Goal: Task Accomplishment & Management: Manage account settings

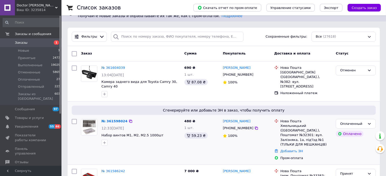
scroll to position [51, 0]
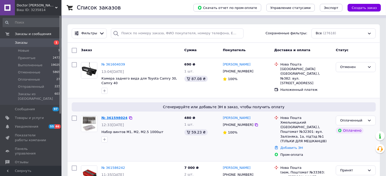
click at [115, 116] on link "№ 361598024" at bounding box center [114, 118] width 26 height 4
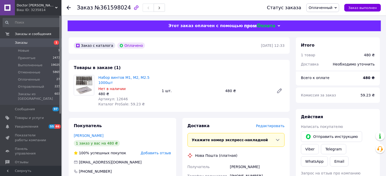
click at [280, 124] on span "Редактировать" at bounding box center [270, 126] width 29 height 4
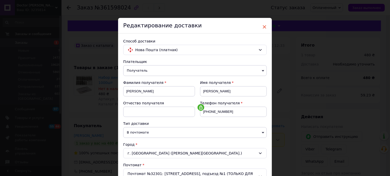
click at [264, 26] on span "×" at bounding box center [264, 27] width 5 height 9
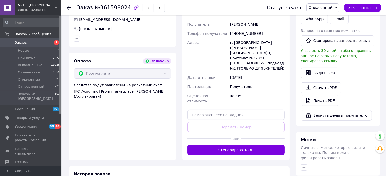
scroll to position [179, 0]
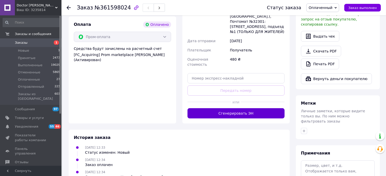
click at [239, 108] on button "Сгенерировать ЭН" at bounding box center [236, 113] width 97 height 10
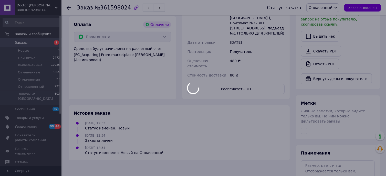
scroll to position [185, 0]
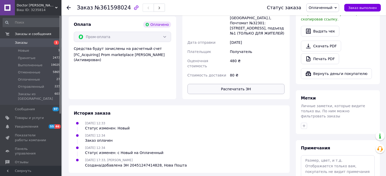
click at [239, 84] on button "Распечатать ЭН" at bounding box center [236, 89] width 97 height 10
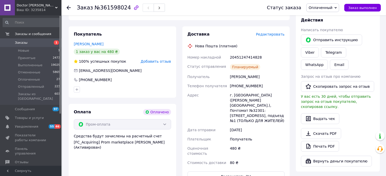
scroll to position [31, 0]
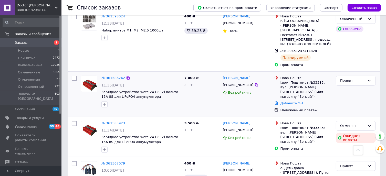
scroll to position [154, 0]
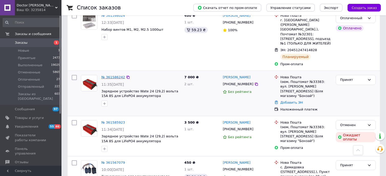
click at [119, 75] on link "№ 361586242" at bounding box center [113, 77] width 24 height 4
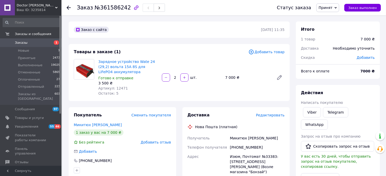
click at [277, 114] on span "Редактировать" at bounding box center [270, 115] width 29 height 4
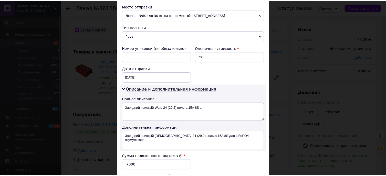
scroll to position [270, 0]
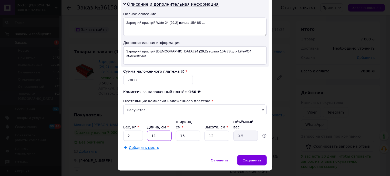
click at [161, 131] on input "11" at bounding box center [159, 136] width 25 height 10
type input "1"
type input "0.1"
type input "2"
type input "0.1"
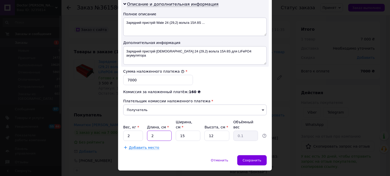
type input "25"
type input "1.13"
type input "25"
click at [255, 159] on span "Сохранить" at bounding box center [252, 161] width 19 height 4
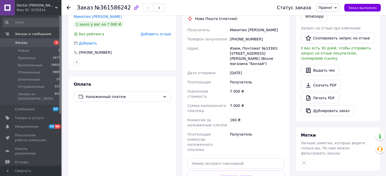
scroll to position [128, 0]
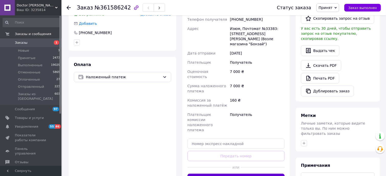
click at [237, 174] on button "Сгенерировать ЭН" at bounding box center [236, 179] width 97 height 10
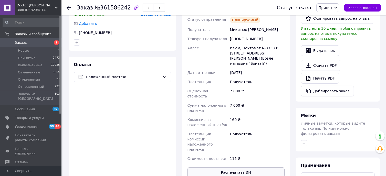
click at [237, 168] on button "Распечатать ЭН" at bounding box center [236, 173] width 97 height 10
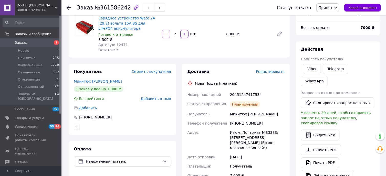
scroll to position [0, 0]
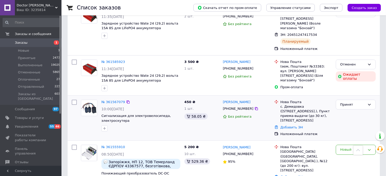
scroll to position [231, 0]
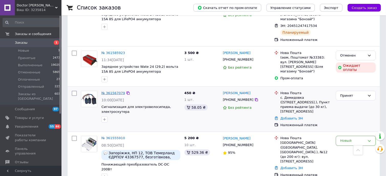
click at [120, 91] on link "№ 361567079" at bounding box center [113, 93] width 24 height 4
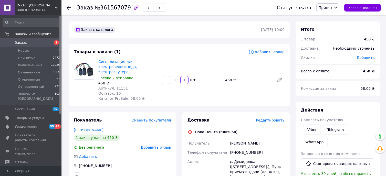
click at [279, 118] on span "Редактировать" at bounding box center [270, 120] width 29 height 4
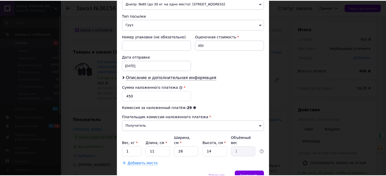
scroll to position [213, 0]
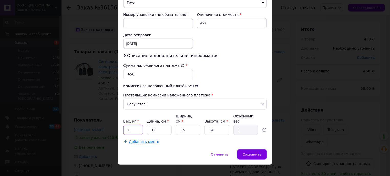
click at [139, 125] on input "1" at bounding box center [133, 130] width 20 height 10
type input "0.5"
click at [193, 118] on div "Вес, кг * 0.5 Длина, см * 11 Ширина, см * 26 Высота, см * 14 Объёмный вес 1" at bounding box center [195, 125] width 144 height 22
type input "2"
type input "0.1"
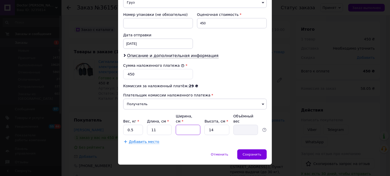
type input "5"
type input "0.19"
type input "5"
click at [253, 153] on span "Сохранить" at bounding box center [252, 155] width 19 height 4
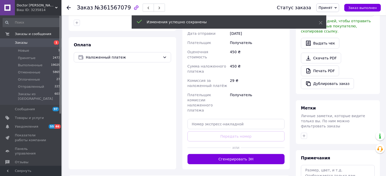
scroll to position [154, 0]
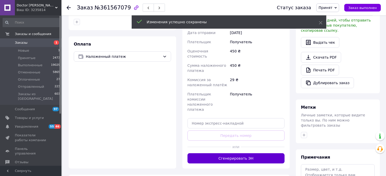
click at [236, 153] on button "Сгенерировать ЭН" at bounding box center [236, 158] width 97 height 10
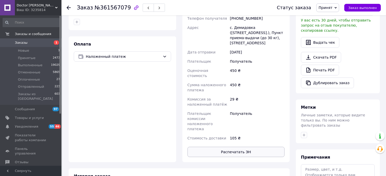
click at [235, 147] on button "Распечатать ЭН" at bounding box center [236, 152] width 97 height 10
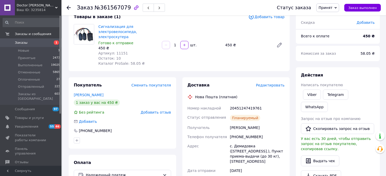
scroll to position [0, 0]
